Goal: Information Seeking & Learning: Learn about a topic

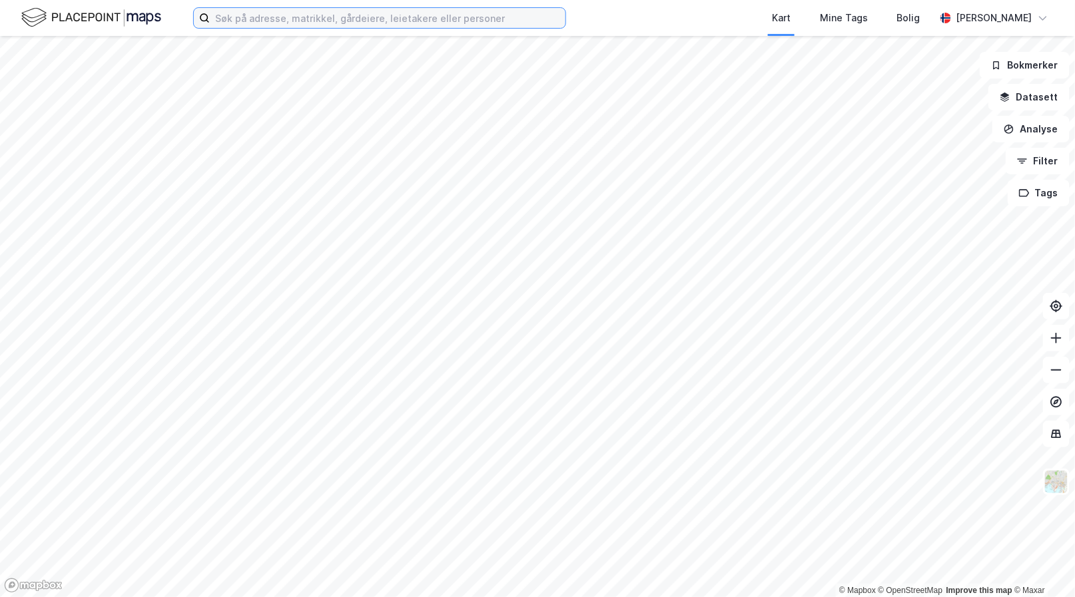
click at [256, 22] on input at bounding box center [388, 18] width 356 height 20
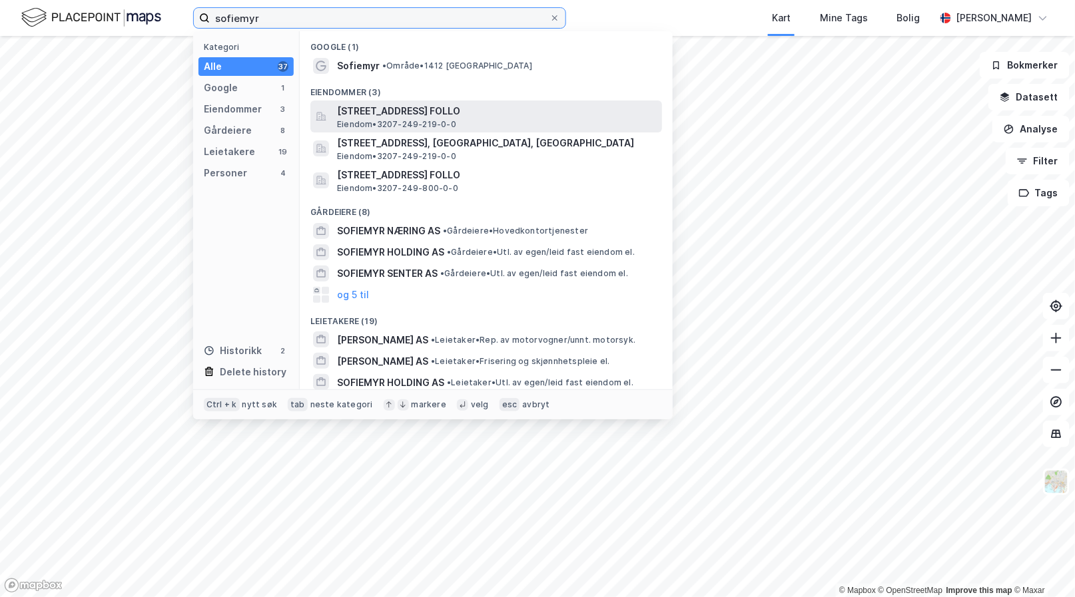
type input "sofiemyr"
click at [391, 115] on span "[STREET_ADDRESS] FOLLO" at bounding box center [497, 111] width 320 height 16
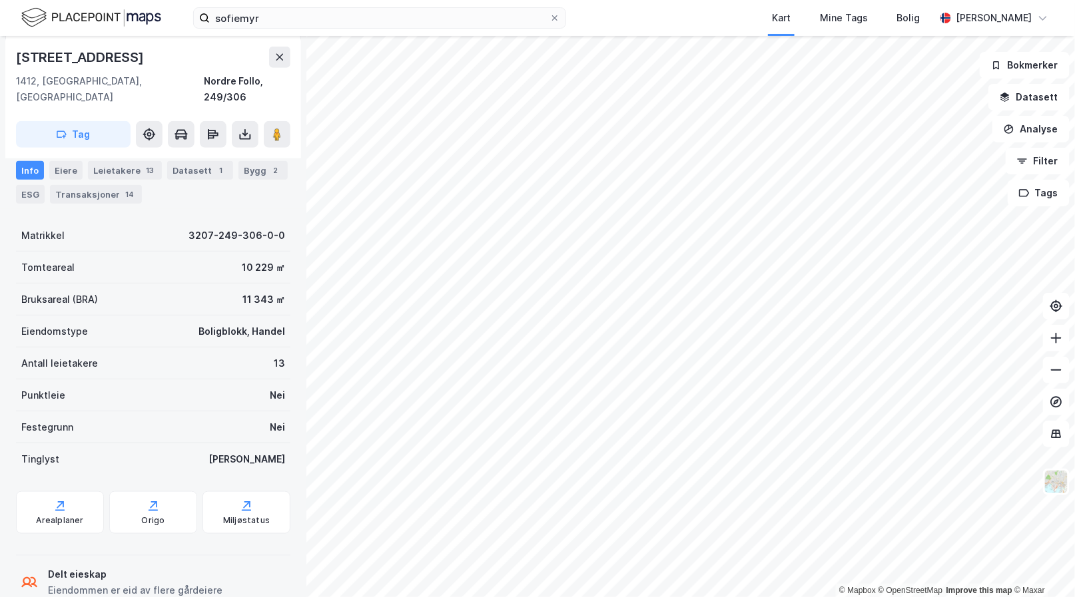
scroll to position [330, 0]
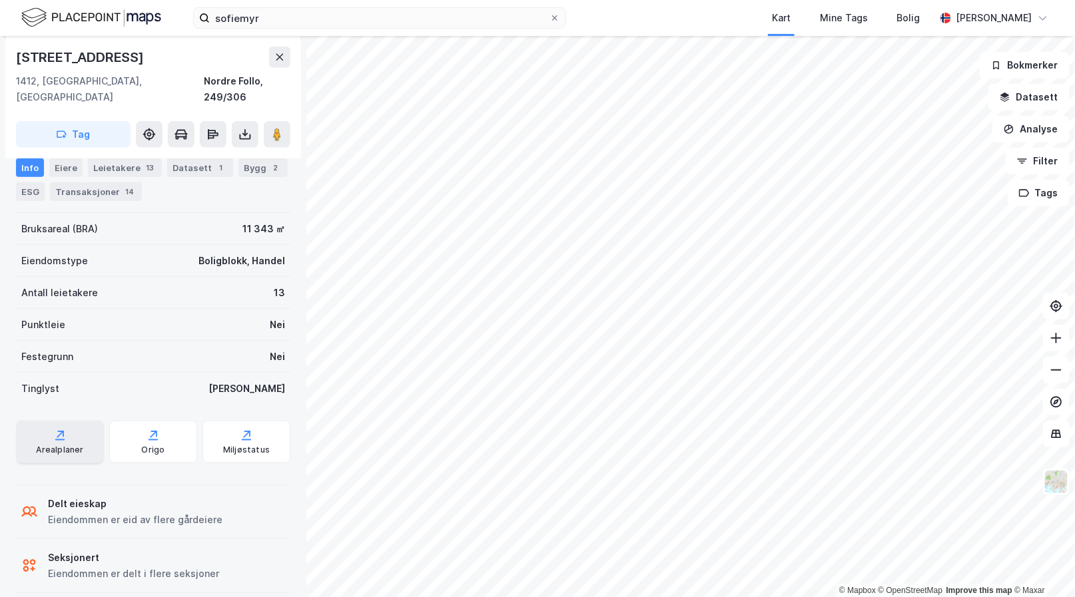
click at [69, 424] on div "Arealplaner" at bounding box center [60, 442] width 88 height 43
